Goal: Information Seeking & Learning: Compare options

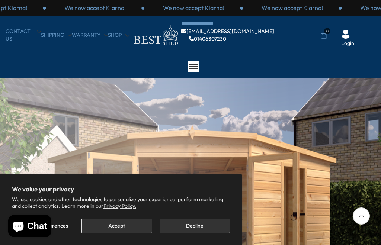
click at [113, 223] on button "Accept" at bounding box center [116, 226] width 70 height 14
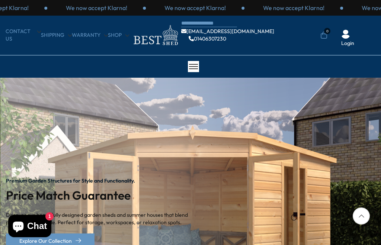
click at [369, 220] on icon at bounding box center [360, 215] width 17 height 17
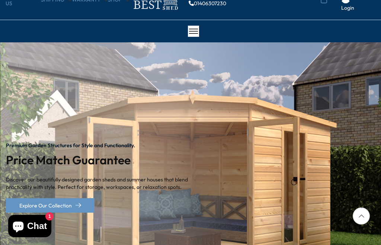
scroll to position [42, 0]
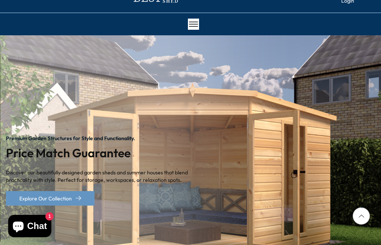
click at [375, 178] on img "1 / 2" at bounding box center [190, 170] width 381 height 271
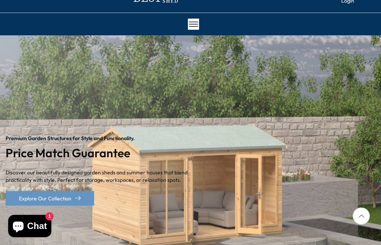
click at [366, 224] on icon at bounding box center [360, 215] width 17 height 17
click at [369, 224] on icon at bounding box center [360, 215] width 17 height 17
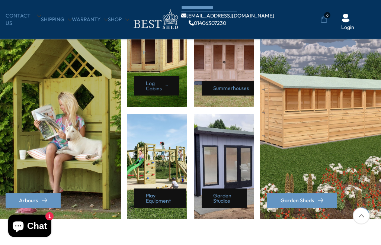
scroll to position [361, 0]
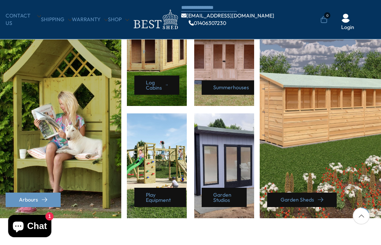
click at [322, 205] on link "Garden Sheds" at bounding box center [302, 200] width 70 height 14
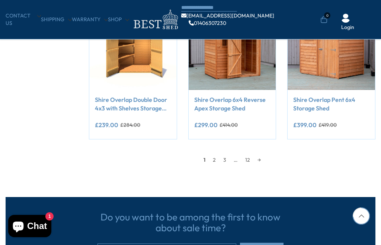
scroll to position [607, 0]
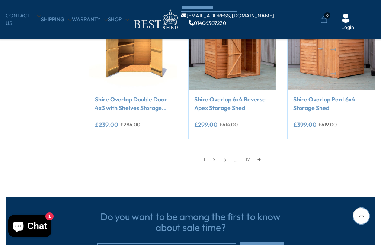
click at [268, 151] on div "1 2 3 … 12 →" at bounding box center [232, 155] width 286 height 19
click at [256, 159] on link "→" at bounding box center [258, 159] width 11 height 11
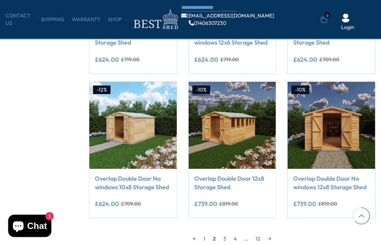
scroll to position [528, 0]
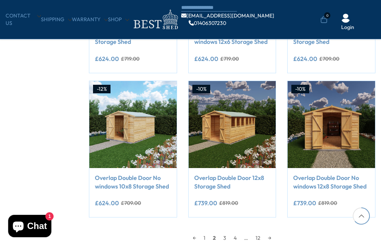
click at [272, 239] on link "→" at bounding box center [269, 237] width 11 height 11
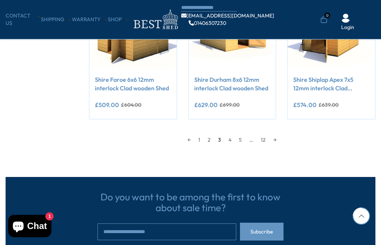
scroll to position [623, 0]
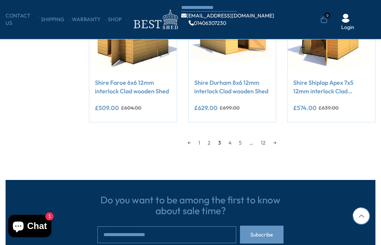
click at [280, 146] on link "→" at bounding box center [274, 142] width 11 height 11
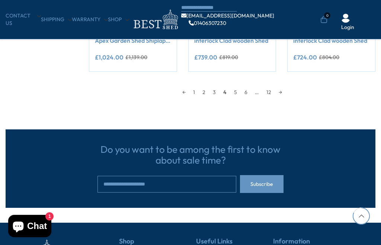
scroll to position [674, 0]
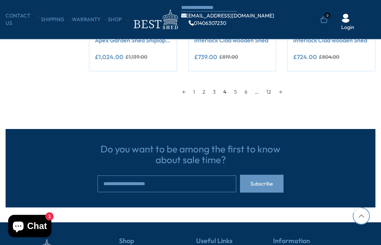
click at [285, 91] on link "→" at bounding box center [280, 91] width 11 height 11
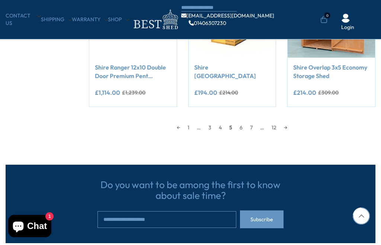
scroll to position [638, 0]
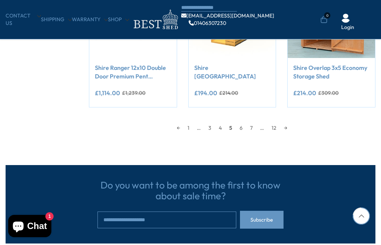
click at [291, 130] on link "→" at bounding box center [285, 127] width 11 height 11
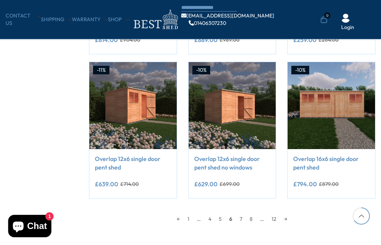
scroll to position [547, 0]
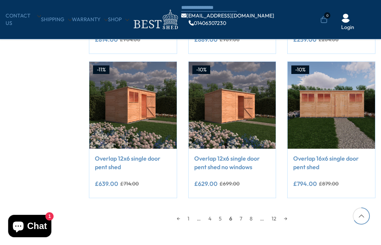
click at [291, 221] on link "→" at bounding box center [285, 218] width 11 height 11
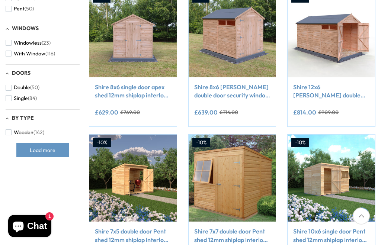
scroll to position [130, 0]
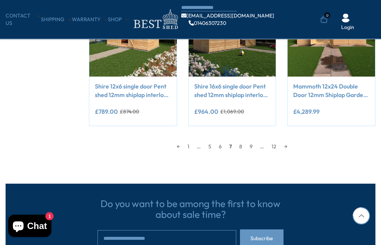
click at [291, 146] on link "→" at bounding box center [285, 146] width 11 height 11
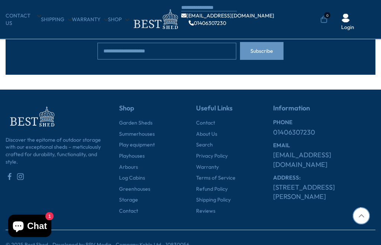
scroll to position [807, 0]
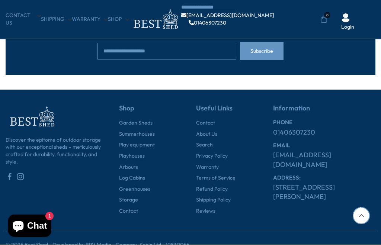
click at [132, 186] on link "Greenhouses" at bounding box center [134, 189] width 31 height 7
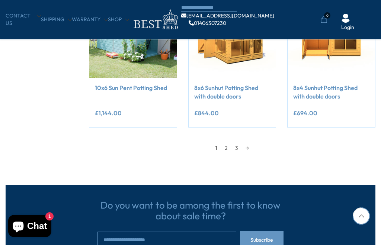
scroll to position [617, 0]
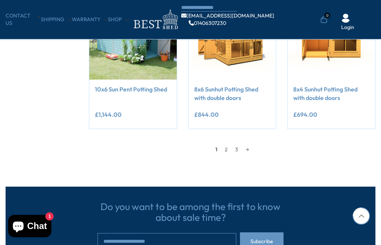
click at [252, 145] on link "→" at bounding box center [247, 149] width 11 height 11
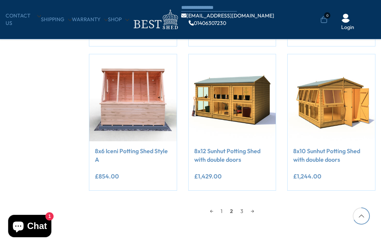
scroll to position [556, 0]
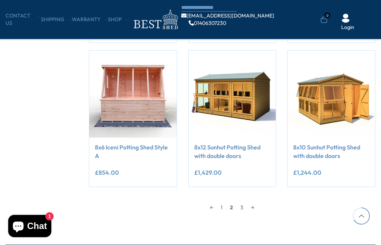
click at [258, 207] on link "→" at bounding box center [252, 207] width 11 height 11
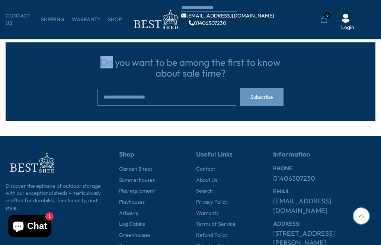
scroll to position [762, 0]
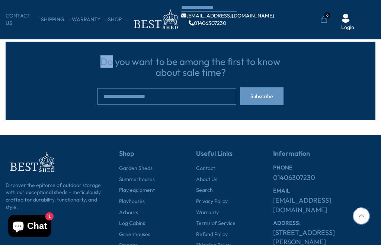
click at [125, 210] on link "Arbours" at bounding box center [128, 212] width 19 height 7
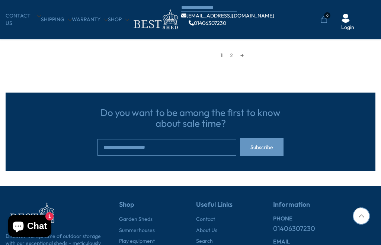
scroll to position [708, 0]
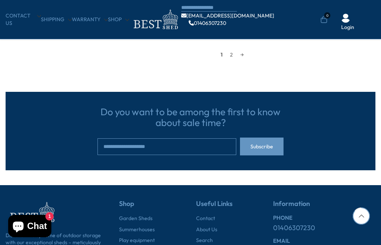
click at [133, 229] on link "Summerhouses" at bounding box center [137, 229] width 36 height 7
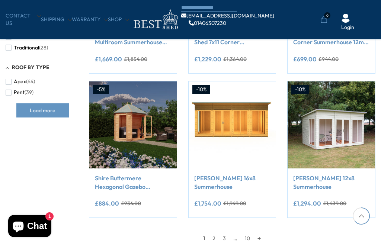
scroll to position [527, 0]
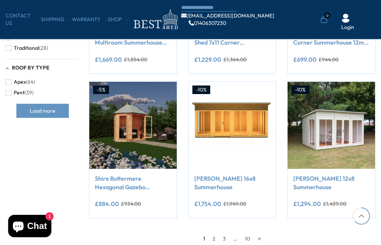
click at [259, 242] on link "→" at bounding box center [258, 238] width 11 height 11
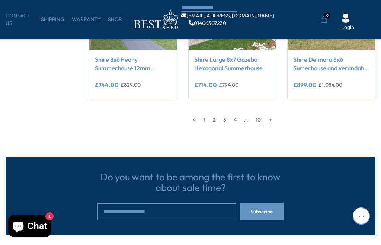
scroll to position [643, 0]
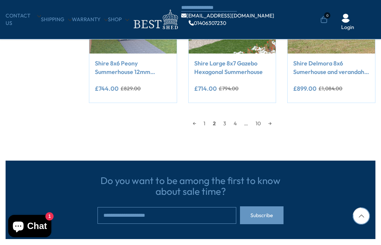
click at [275, 125] on link "→" at bounding box center [269, 123] width 11 height 11
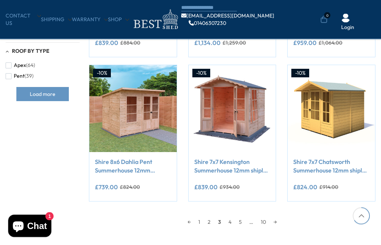
scroll to position [544, 0]
click at [280, 224] on link "→" at bounding box center [274, 221] width 11 height 11
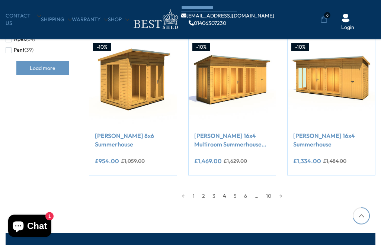
scroll to position [579, 0]
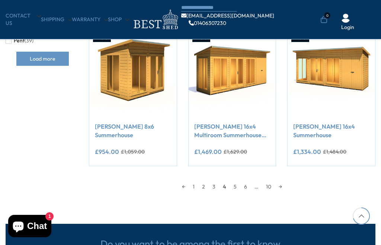
click at [285, 184] on link "→" at bounding box center [280, 186] width 11 height 11
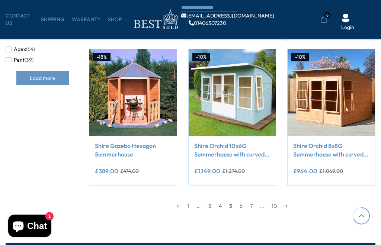
scroll to position [560, 0]
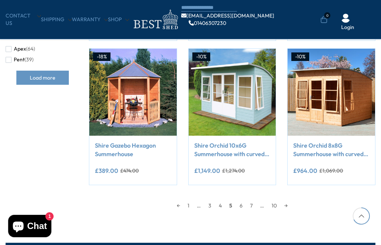
click at [291, 205] on link "→" at bounding box center [285, 205] width 11 height 11
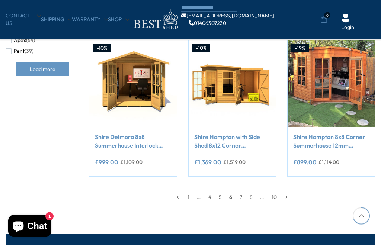
scroll to position [570, 0]
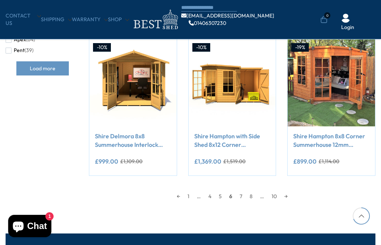
click at [291, 195] on link "→" at bounding box center [285, 196] width 11 height 11
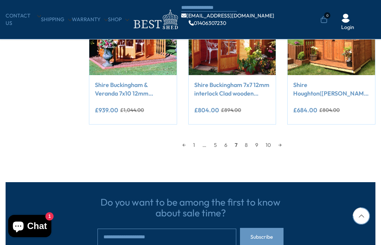
scroll to position [621, 0]
click at [292, 146] on div "← 1 … 5 6 7 8 9 10 →" at bounding box center [232, 145] width 286 height 11
click at [294, 142] on div "← 1 … 5 6 7 8 9 10 →" at bounding box center [232, 145] width 286 height 11
click at [291, 145] on div "← 1 … 5 6 7 8 9 10 →" at bounding box center [232, 144] width 286 height 11
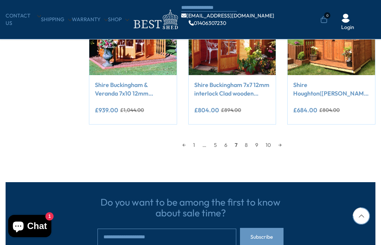
click at [285, 145] on link "→" at bounding box center [279, 144] width 11 height 11
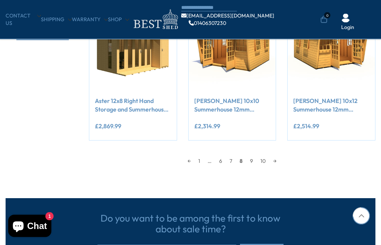
scroll to position [605, 0]
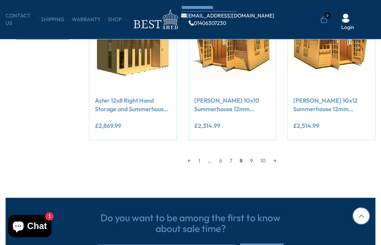
click at [287, 163] on div "← 1 … 6 7 8 9 10 →" at bounding box center [232, 160] width 286 height 11
click at [280, 155] on link "→" at bounding box center [274, 160] width 11 height 11
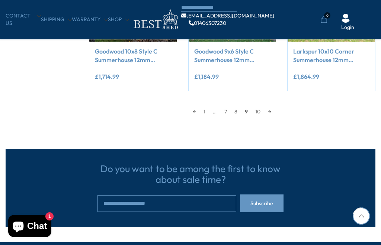
scroll to position [655, 0]
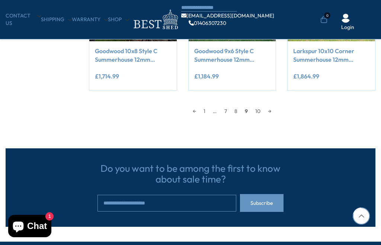
click at [279, 106] on div "← 1 … 7 8 9 10 →" at bounding box center [232, 111] width 286 height 11
click at [275, 106] on link "→" at bounding box center [269, 111] width 11 height 11
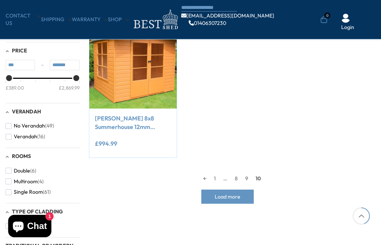
scroll to position [300, 0]
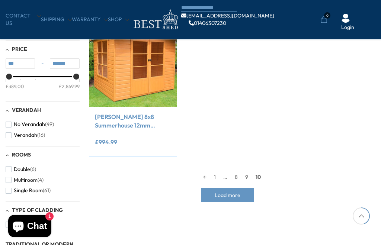
click at [234, 199] on button "Load more" at bounding box center [227, 195] width 52 height 14
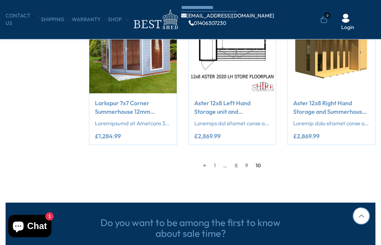
scroll to position [1194, 0]
